Goal: Complete application form: Complete application form

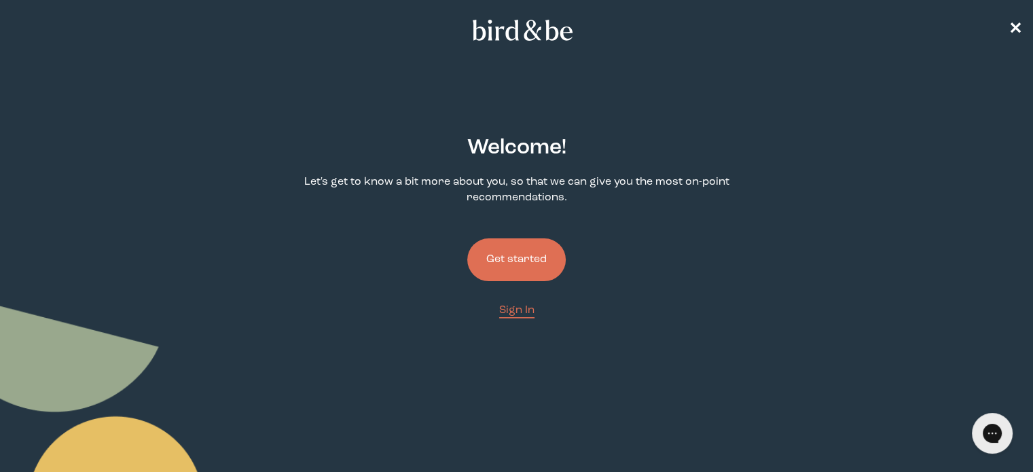
click at [527, 266] on button "Get started" at bounding box center [516, 259] width 99 height 43
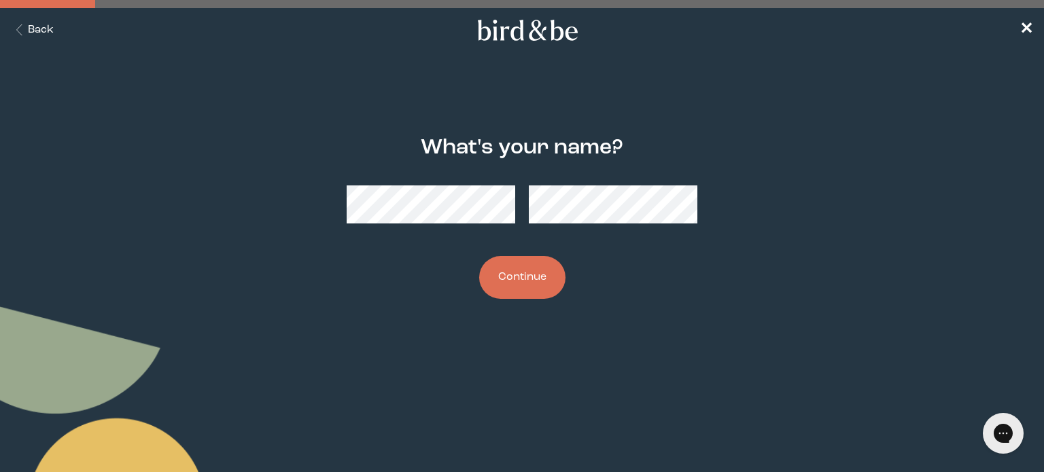
click at [542, 276] on button "Continue" at bounding box center [522, 277] width 86 height 43
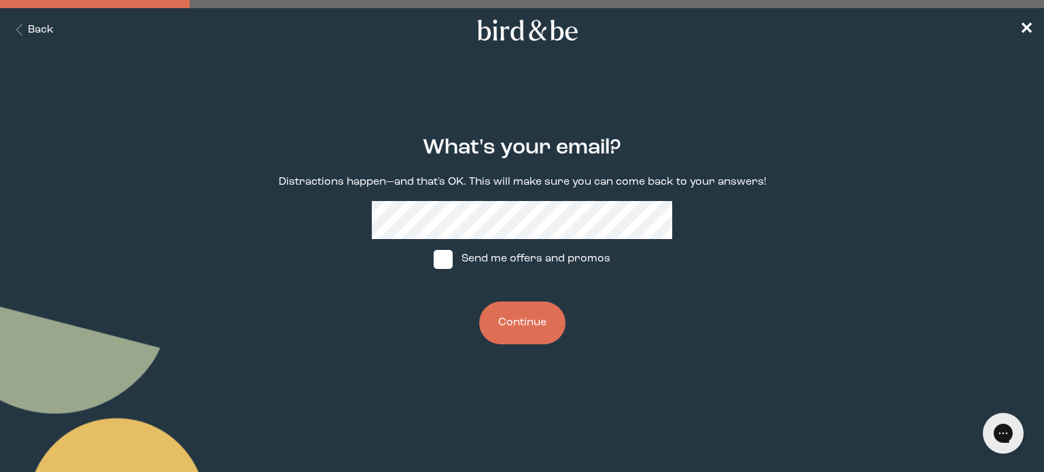
click at [538, 322] on button "Continue" at bounding box center [522, 323] width 86 height 43
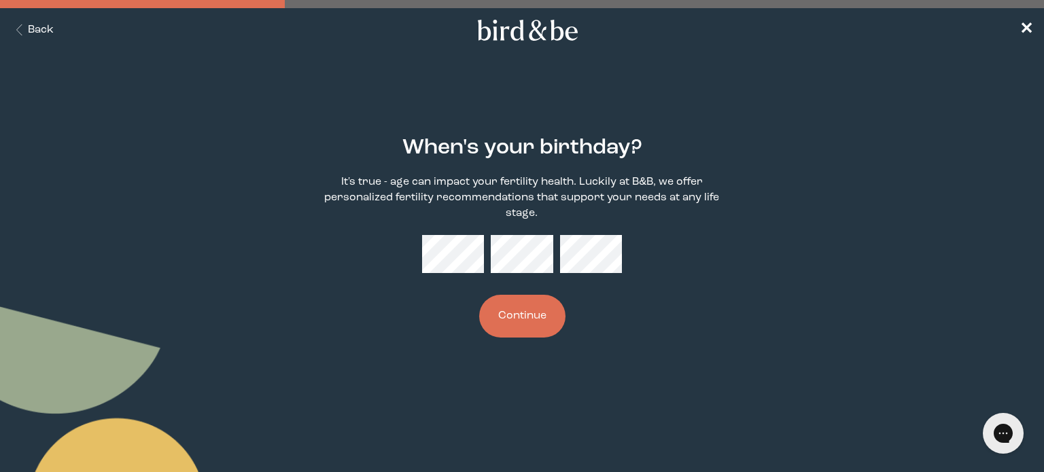
click at [527, 321] on button "Continue" at bounding box center [522, 316] width 86 height 43
click at [534, 323] on button "Continue" at bounding box center [522, 316] width 86 height 43
click at [542, 314] on button "Continue" at bounding box center [522, 316] width 86 height 43
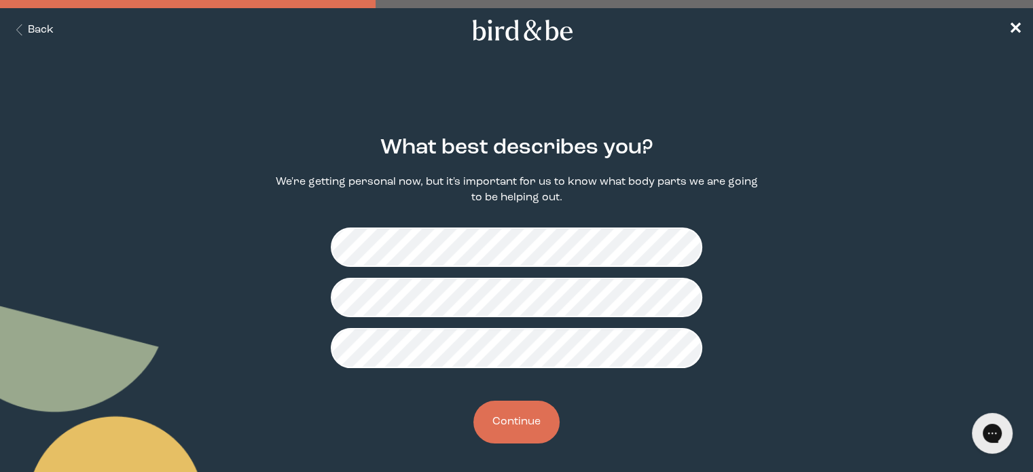
click at [505, 412] on button "Continue" at bounding box center [517, 422] width 86 height 43
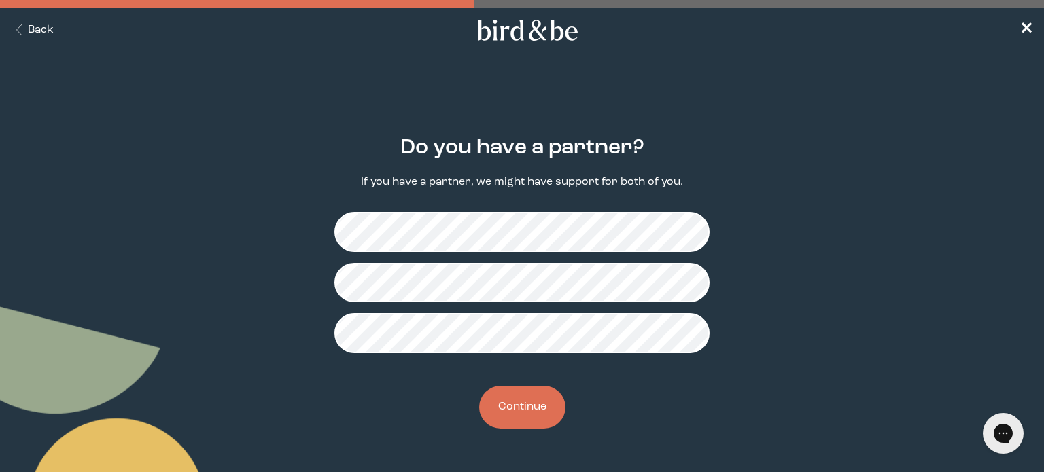
click at [541, 401] on button "Continue" at bounding box center [522, 407] width 86 height 43
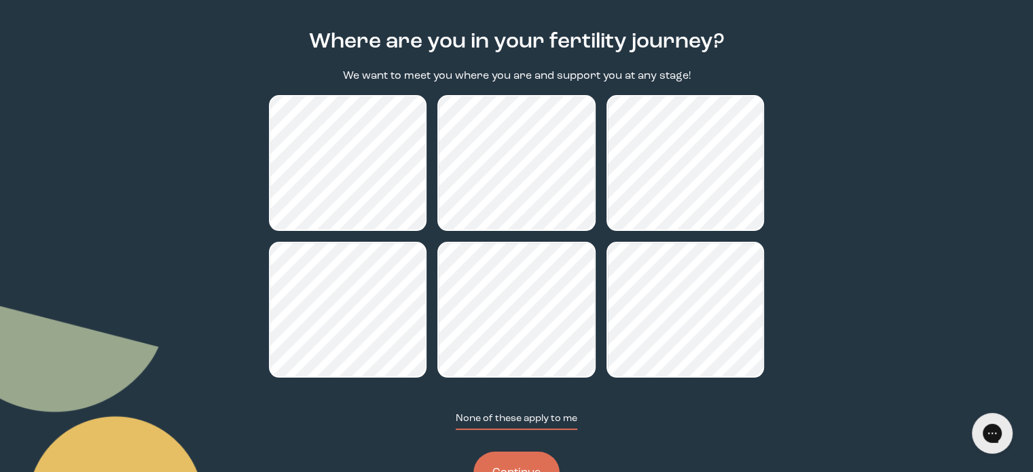
scroll to position [161, 0]
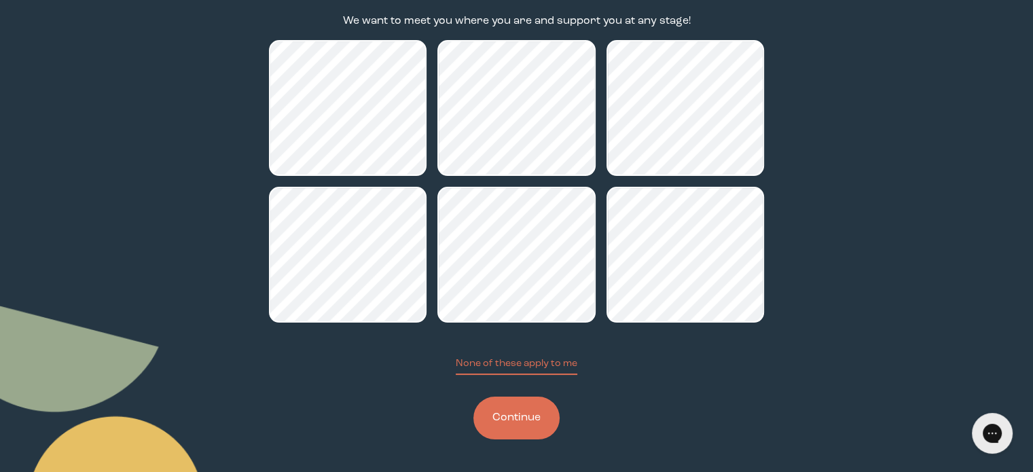
click at [531, 410] on button "Continue" at bounding box center [517, 418] width 86 height 43
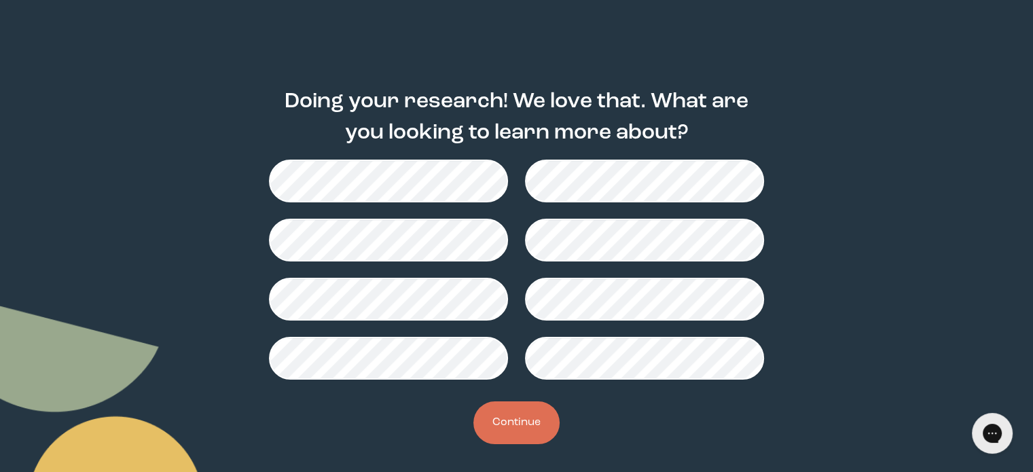
scroll to position [52, 0]
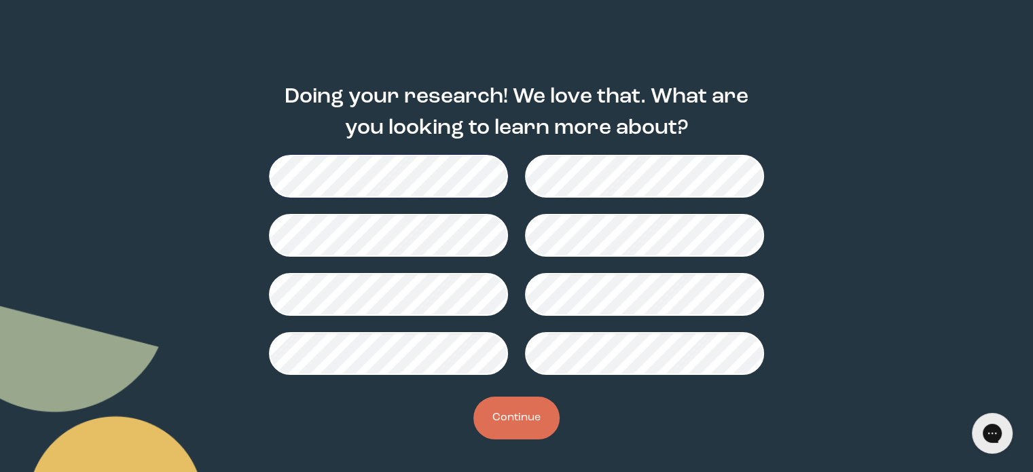
click at [527, 431] on button "Continue" at bounding box center [517, 418] width 86 height 43
